Goal: Information Seeking & Learning: Check status

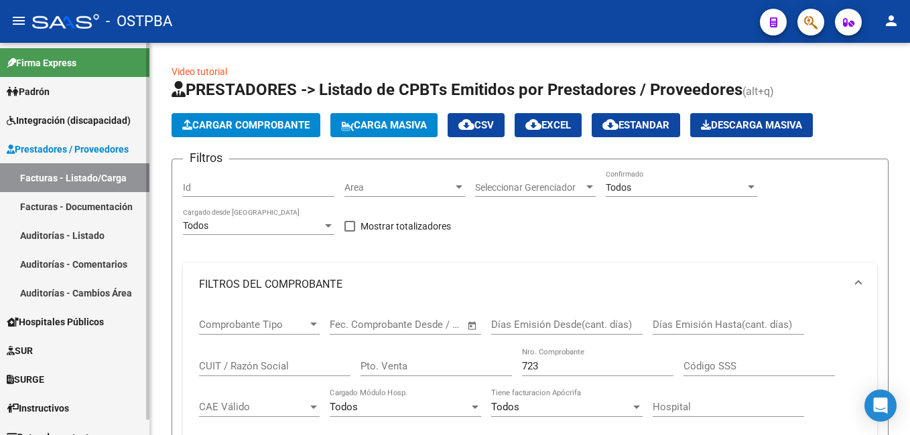
click at [46, 92] on span "Padrón" at bounding box center [28, 91] width 43 height 15
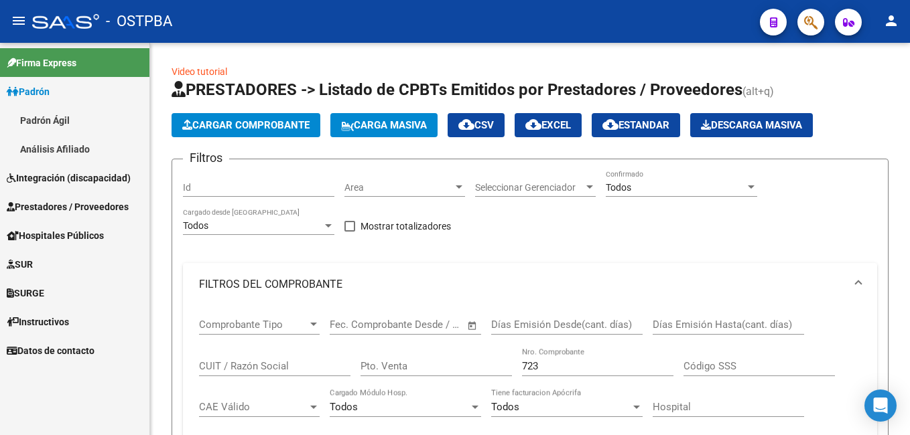
click at [40, 117] on link "Padrón Ágil" at bounding box center [74, 120] width 149 height 29
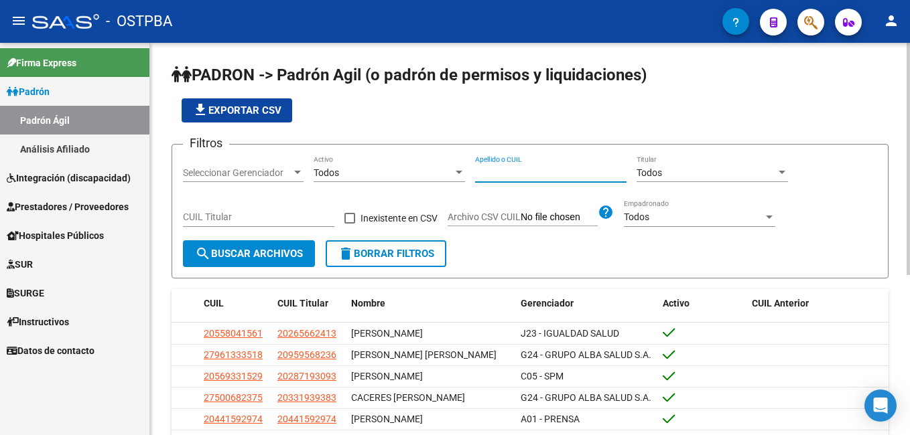
click at [518, 173] on input "Apellido o CUIL" at bounding box center [550, 172] width 151 height 11
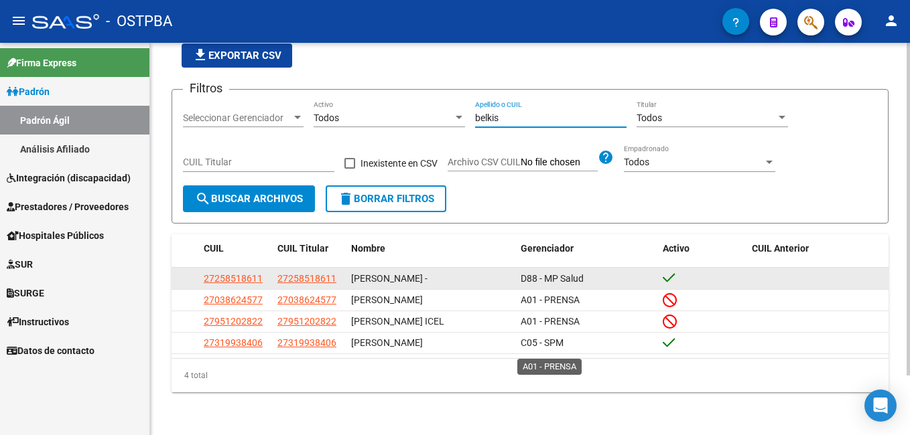
scroll to position [70, 0]
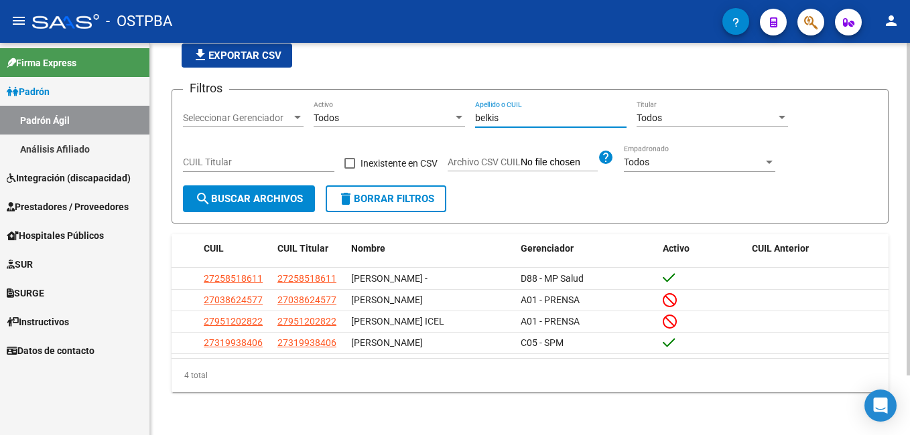
drag, startPoint x: 503, startPoint y: 98, endPoint x: 455, endPoint y: 106, distance: 48.2
click at [455, 106] on div "Filtros Seleccionar Gerenciador Seleccionar Gerenciador Todos Activo belkis Ape…" at bounding box center [530, 142] width 694 height 85
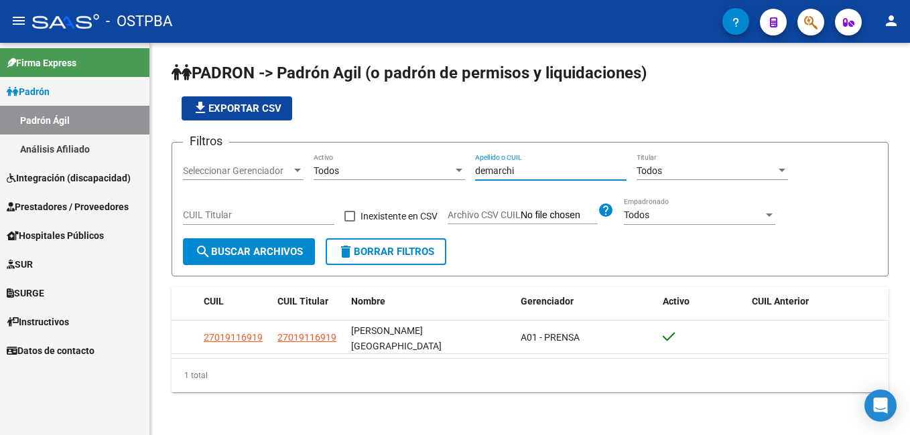
scroll to position [0, 0]
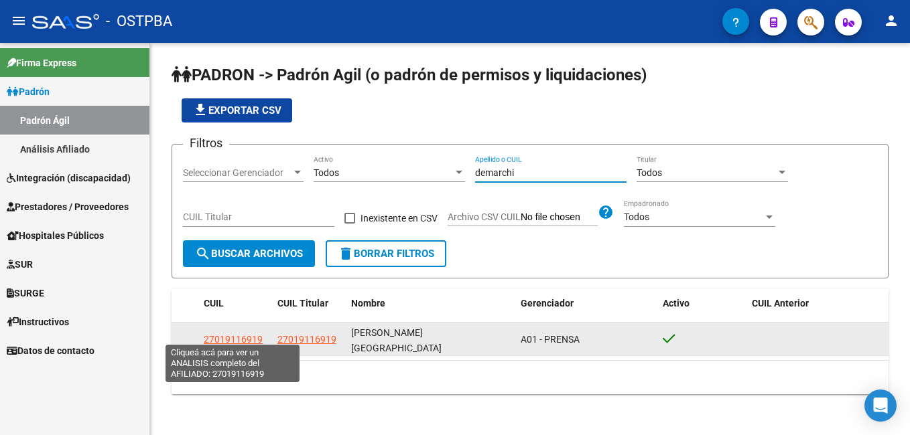
type input "demarchi"
click at [238, 334] on span "27019116919" at bounding box center [233, 339] width 59 height 11
type textarea "27019116919"
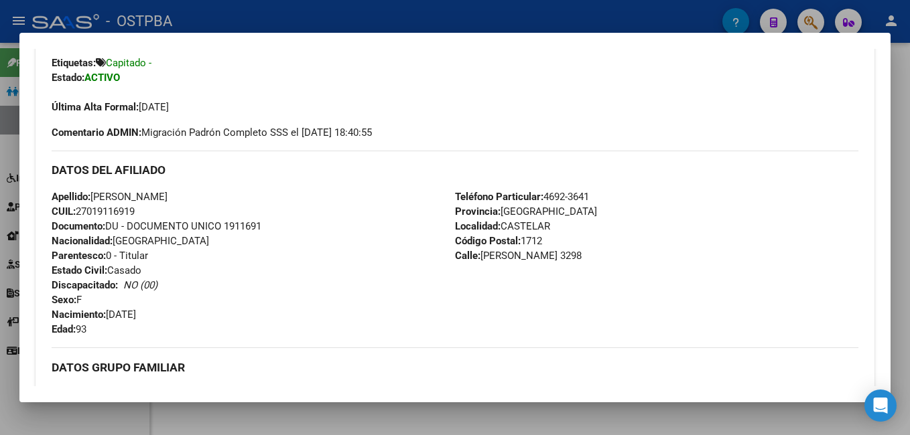
scroll to position [335, 0]
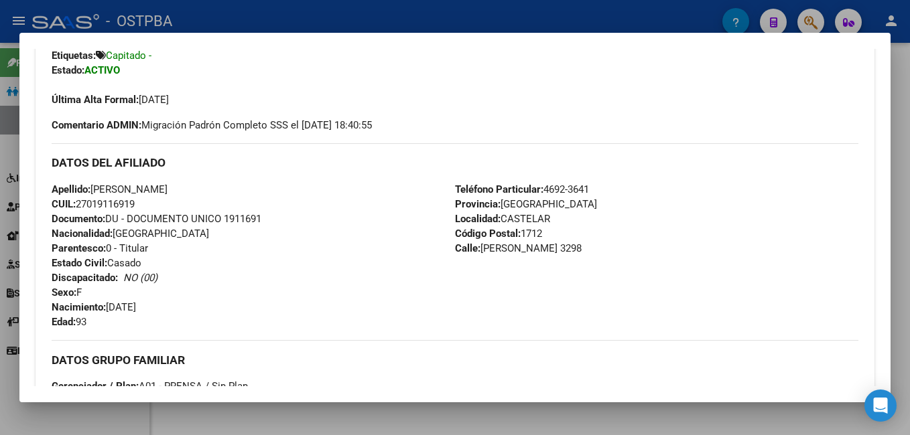
click at [384, 24] on div at bounding box center [455, 217] width 910 height 435
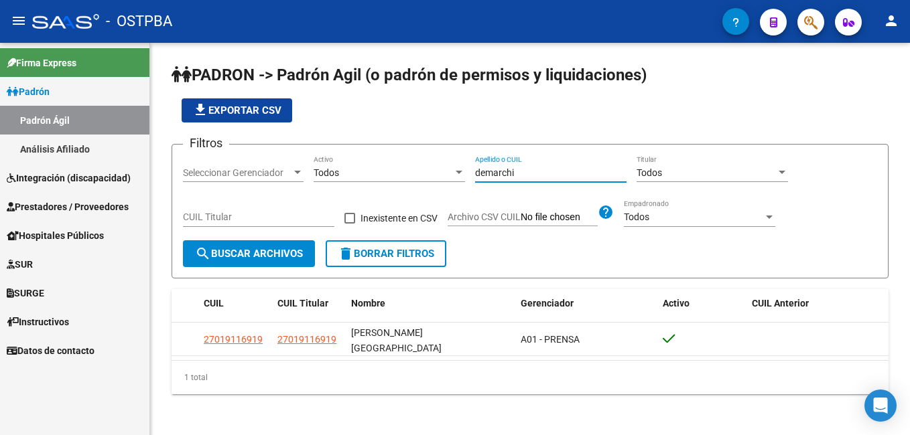
drag, startPoint x: 533, startPoint y: 175, endPoint x: 438, endPoint y: 183, distance: 95.4
click at [438, 183] on div "Filtros Seleccionar Gerenciador Seleccionar Gerenciador Todos Activo demarchi A…" at bounding box center [530, 197] width 694 height 85
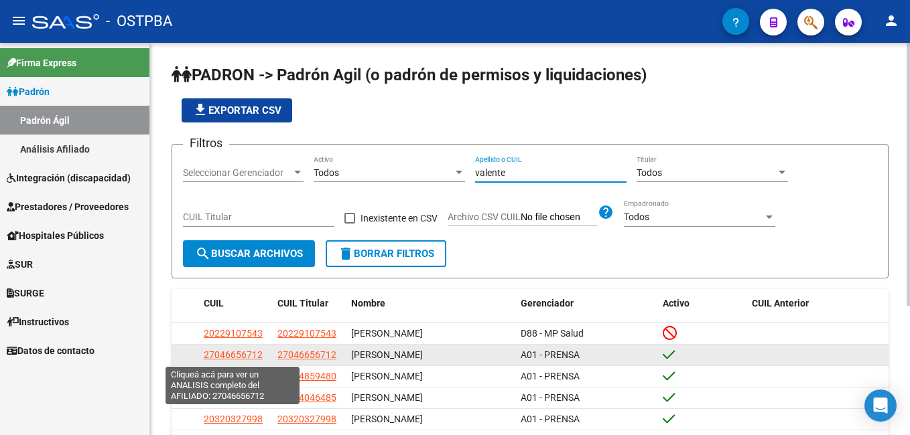
type input "valente"
click at [242, 357] on span "27046656712" at bounding box center [233, 355] width 59 height 11
type textarea "27046656712"
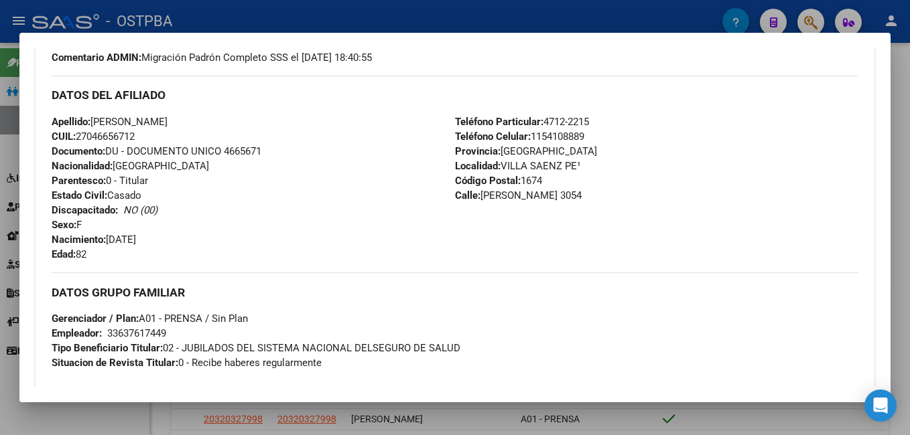
scroll to position [402, 0]
click at [538, 12] on div at bounding box center [455, 217] width 910 height 435
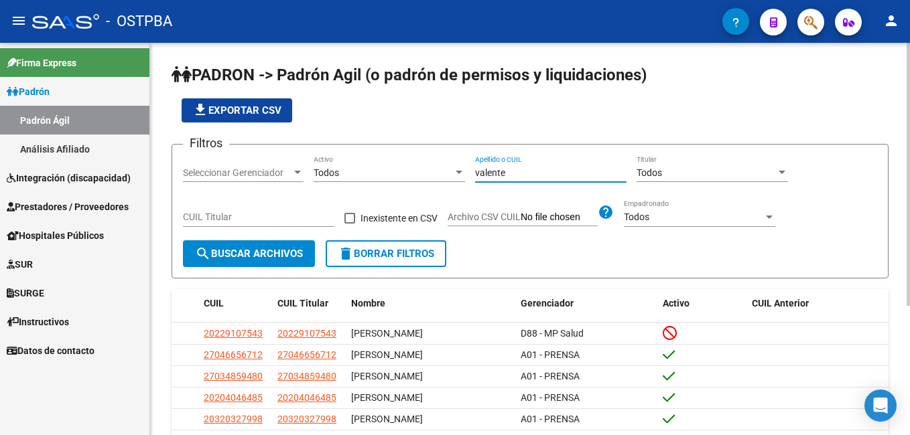
drag, startPoint x: 517, startPoint y: 174, endPoint x: 438, endPoint y: 169, distance: 79.2
click at [438, 169] on div "Filtros Seleccionar Gerenciador Seleccionar Gerenciador Todos Activo valente Ap…" at bounding box center [530, 197] width 694 height 85
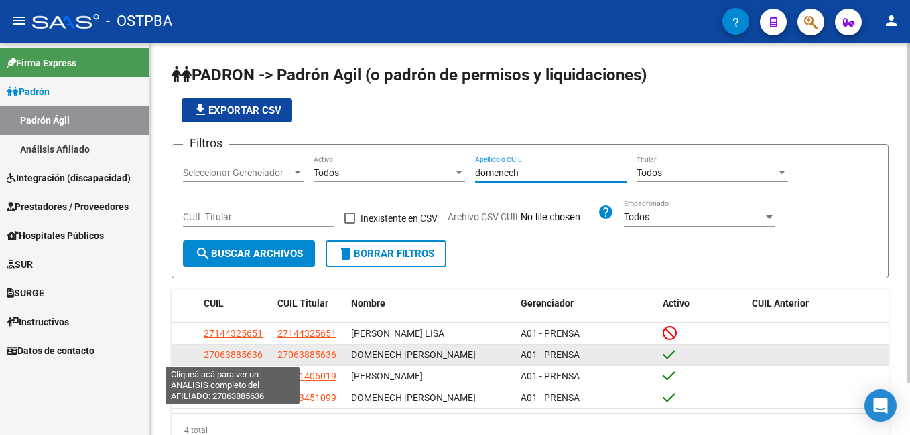
type input "domenech"
click at [227, 356] on span "27063885636" at bounding box center [233, 355] width 59 height 11
type textarea "27063885636"
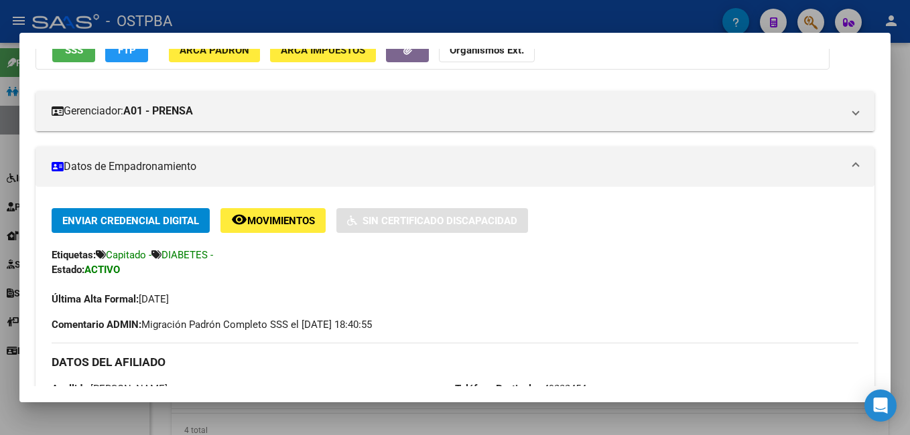
scroll to position [134, 0]
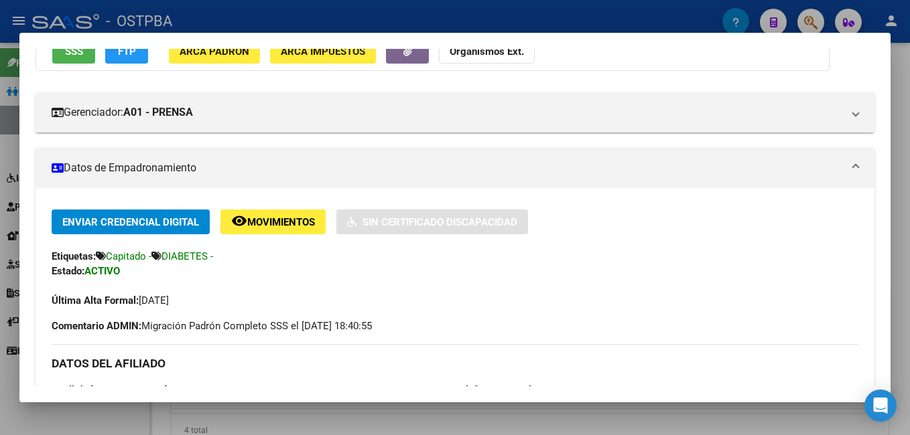
click at [263, 10] on div at bounding box center [455, 217] width 910 height 435
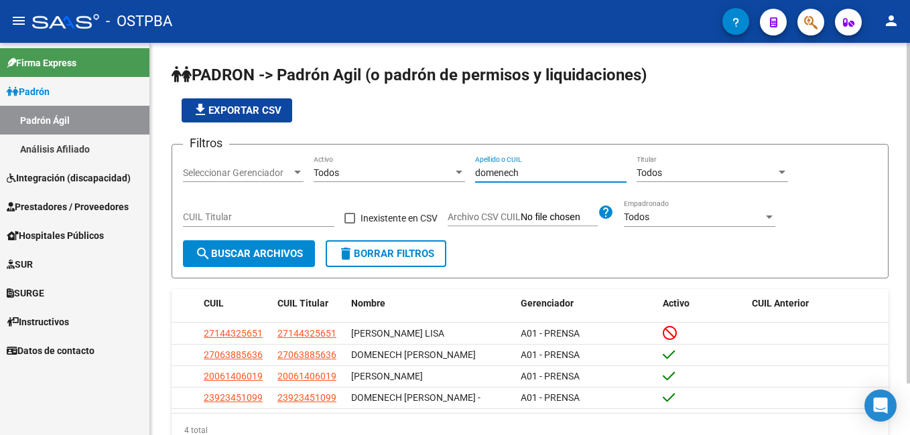
drag, startPoint x: 544, startPoint y: 176, endPoint x: 451, endPoint y: 166, distance: 93.0
click at [451, 166] on div "Filtros Seleccionar Gerenciador Seleccionar Gerenciador Todos Activo domenech A…" at bounding box center [530, 197] width 694 height 85
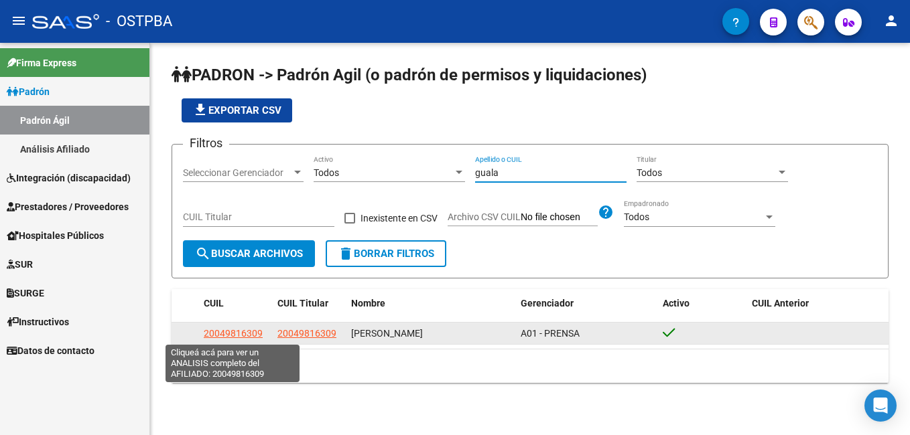
type input "guala"
click at [226, 330] on span "20049816309" at bounding box center [233, 333] width 59 height 11
type textarea "20049816309"
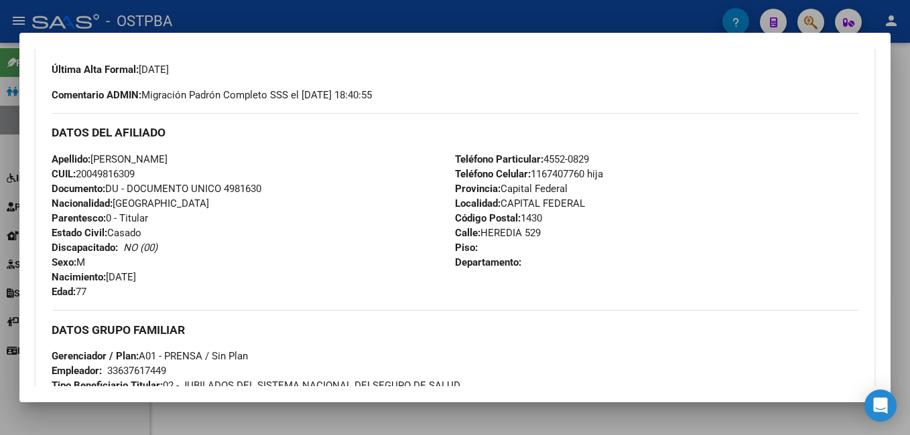
scroll to position [402, 0]
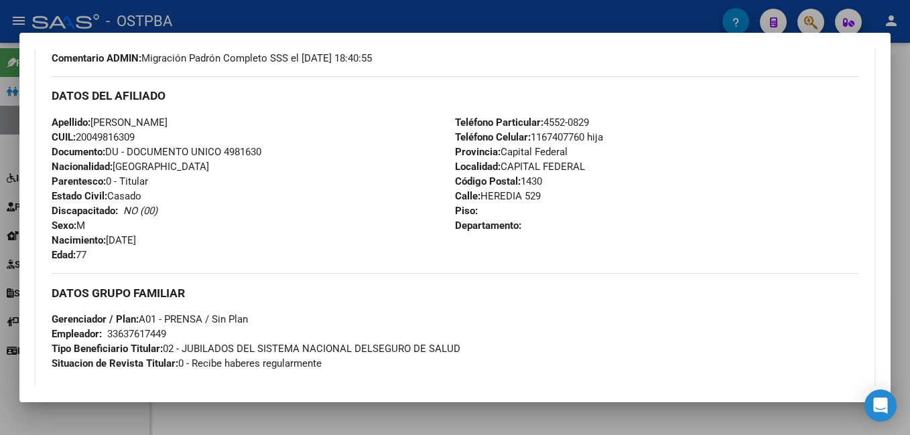
click at [481, 14] on div at bounding box center [455, 217] width 910 height 435
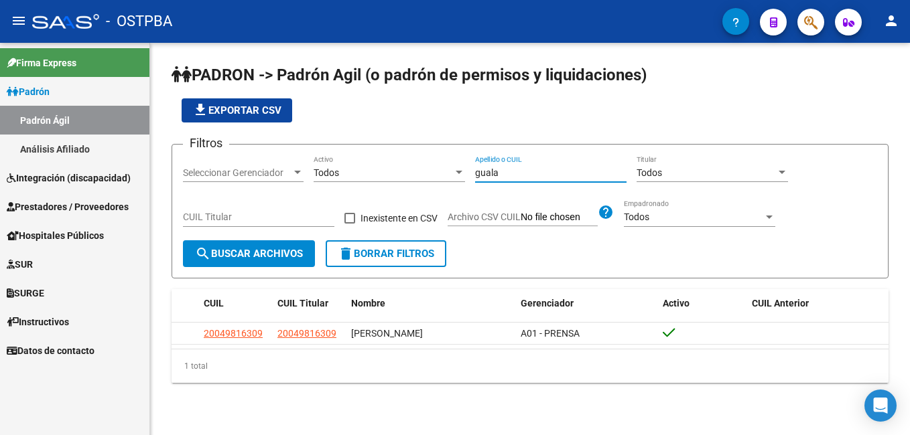
drag, startPoint x: 504, startPoint y: 173, endPoint x: 457, endPoint y: 173, distance: 46.9
click at [457, 173] on div "Filtros Seleccionar Gerenciador Seleccionar Gerenciador Todos Activo guala Apel…" at bounding box center [530, 197] width 694 height 85
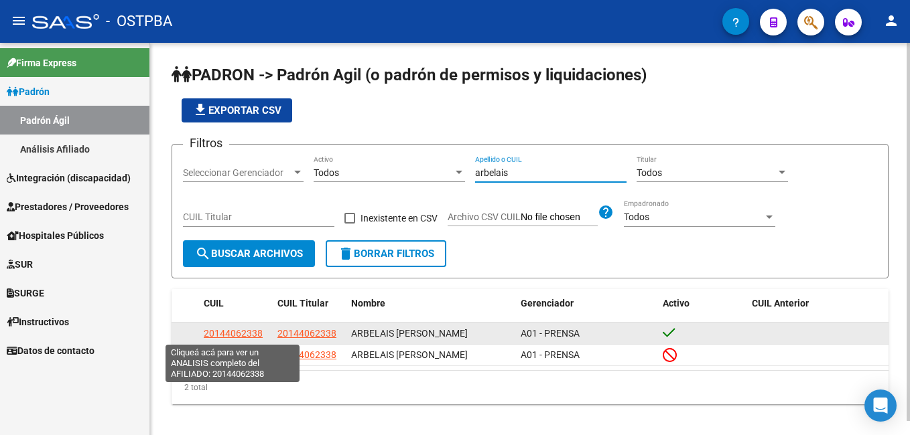
type input "arbelais"
click at [238, 332] on span "20144062338" at bounding box center [233, 333] width 59 height 11
type textarea "20144062338"
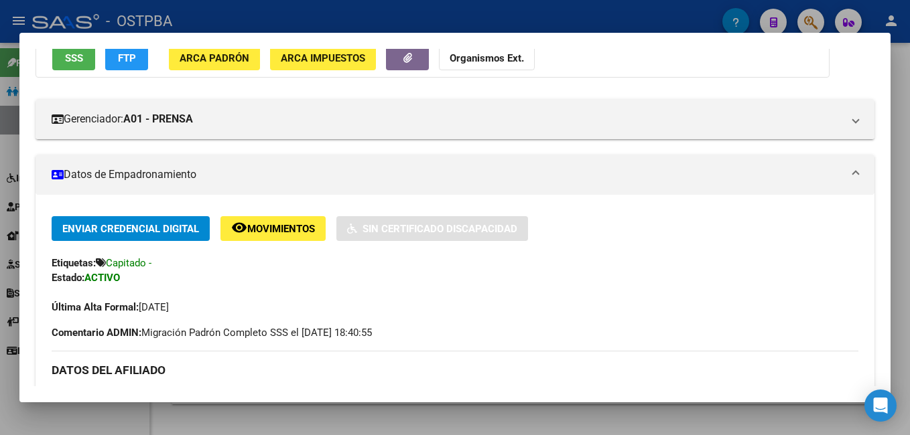
scroll to position [201, 0]
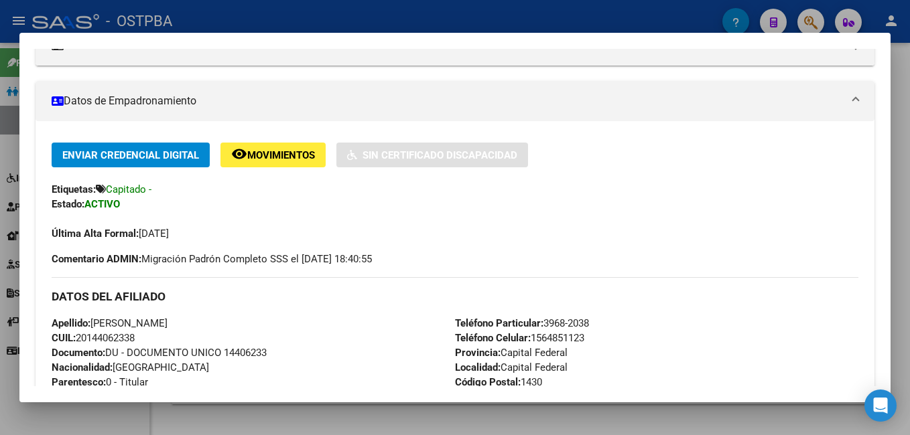
click at [400, 9] on div at bounding box center [455, 217] width 910 height 435
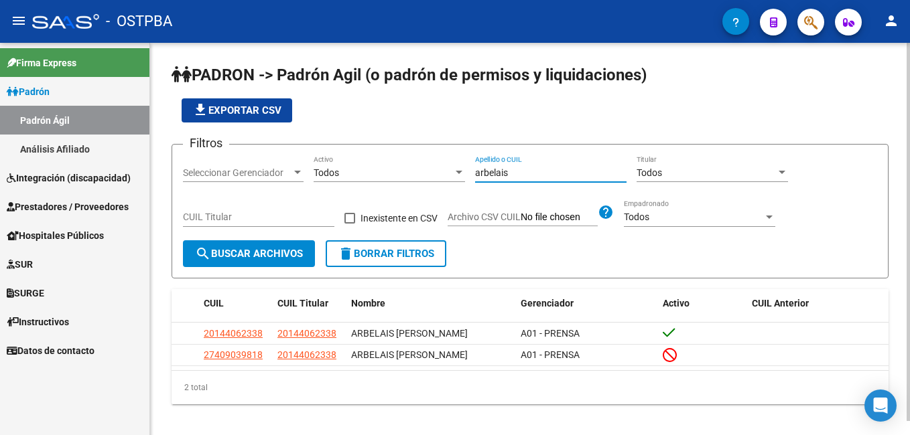
drag, startPoint x: 516, startPoint y: 171, endPoint x: 470, endPoint y: 172, distance: 45.6
click at [470, 172] on div "Filtros Seleccionar Gerenciador Seleccionar Gerenciador Todos Activo arbelais A…" at bounding box center [530, 197] width 694 height 85
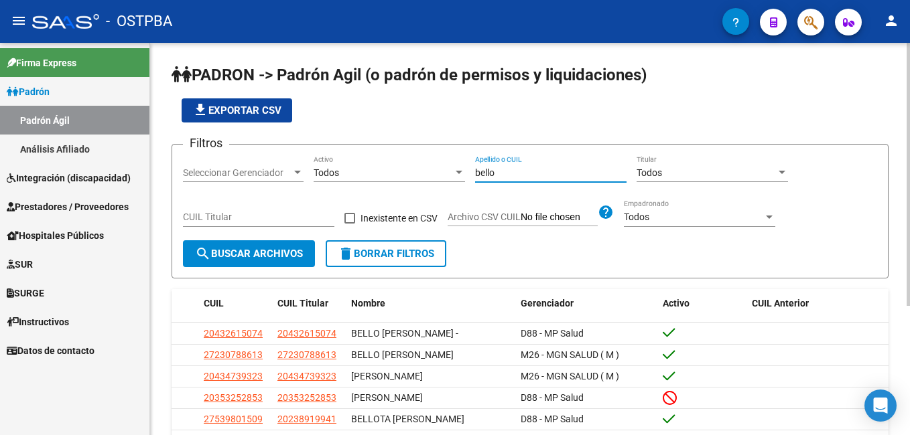
type input "bello"
click at [297, 175] on div at bounding box center [297, 172] width 12 height 11
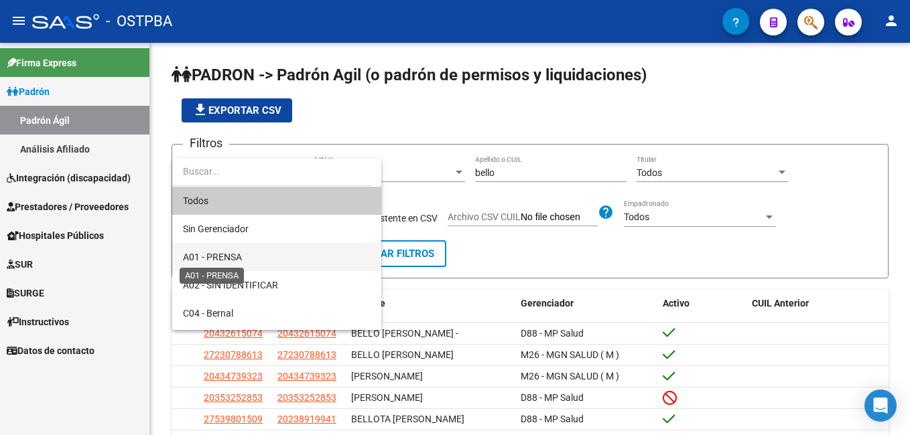
click at [223, 256] on span "A01 - PRENSA" at bounding box center [212, 257] width 59 height 11
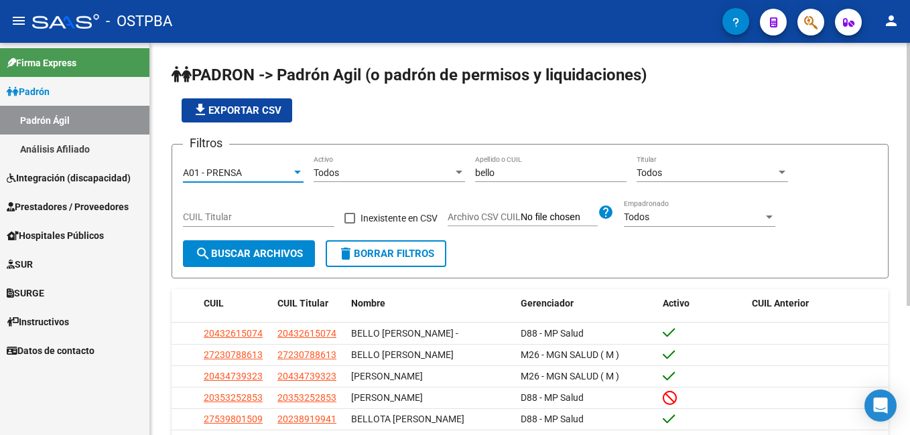
click at [259, 253] on span "search Buscar Archivos" at bounding box center [249, 254] width 108 height 12
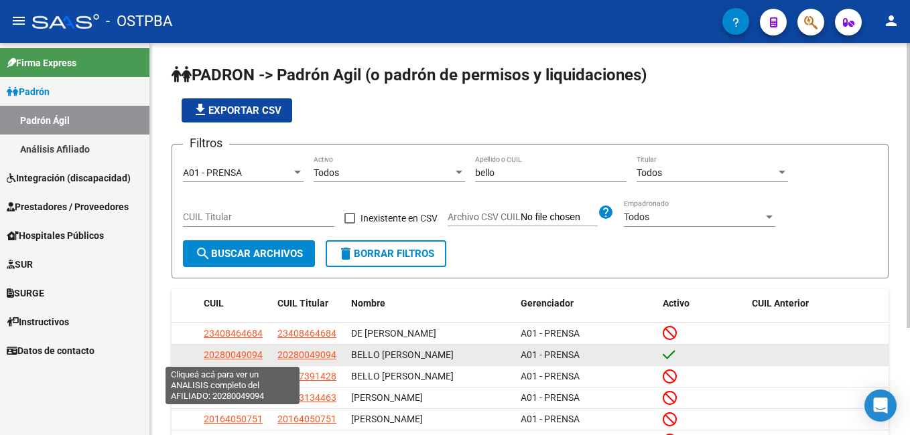
click at [228, 356] on span "20280049094" at bounding box center [233, 355] width 59 height 11
type textarea "20280049094"
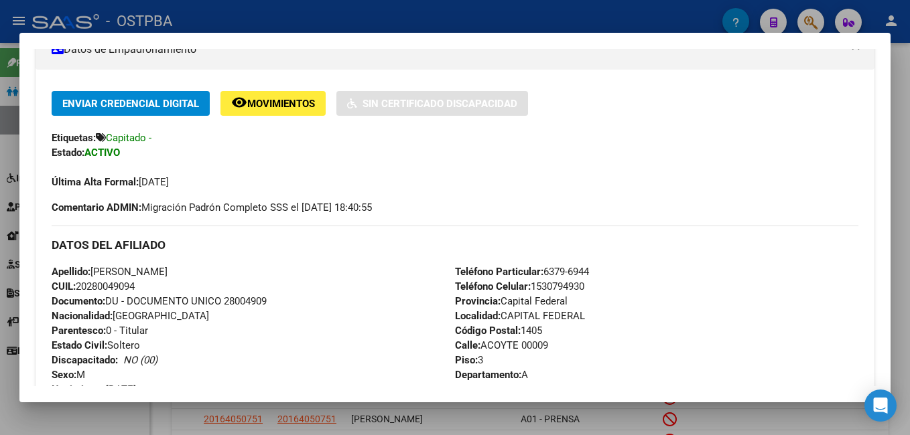
scroll to position [134, 0]
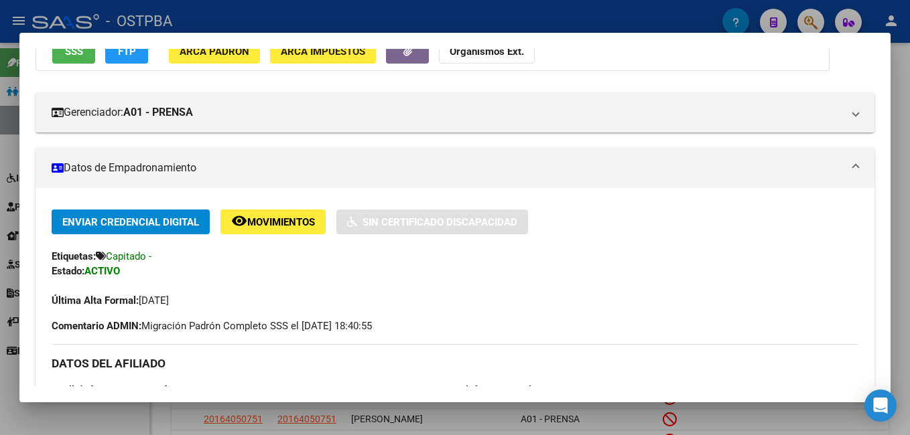
click at [423, 23] on div at bounding box center [455, 217] width 910 height 435
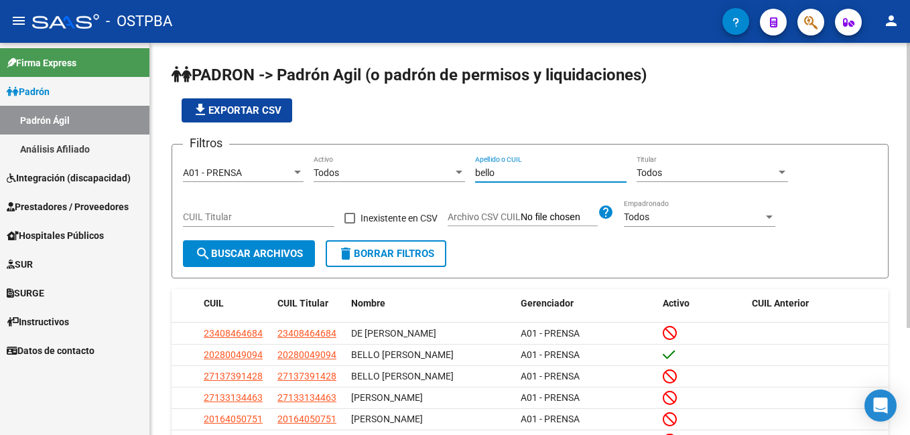
drag, startPoint x: 506, startPoint y: 169, endPoint x: 442, endPoint y: 163, distance: 63.9
click at [443, 174] on div "Filtros A01 - PRENSA Seleccionar Gerenciador Todos Activo bello Apellido o CUIL…" at bounding box center [530, 197] width 694 height 85
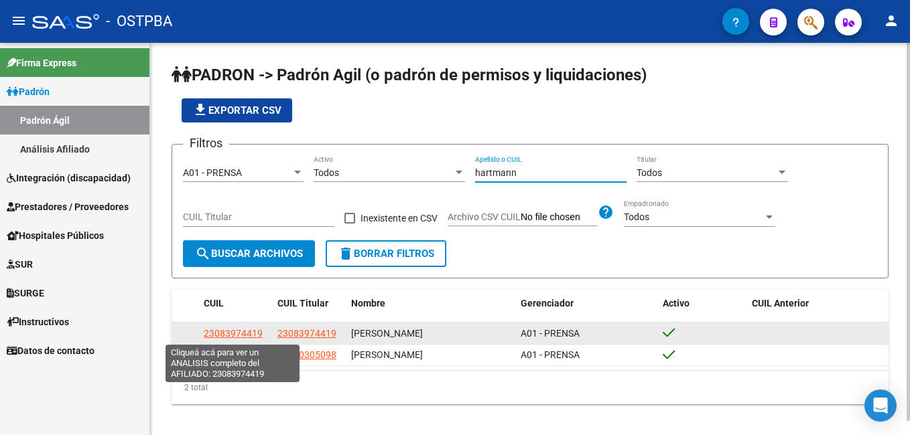
type input "hartmann"
click at [241, 336] on span "23083974419" at bounding box center [233, 333] width 59 height 11
type textarea "23083974419"
